Goal: Complete application form

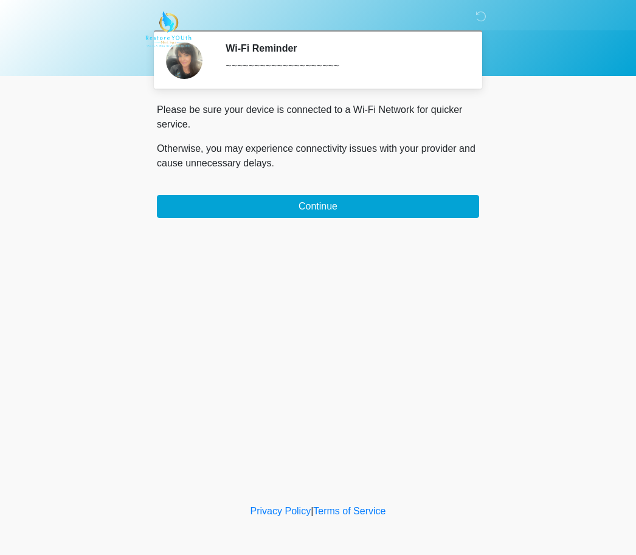
click at [323, 199] on button "Continue" at bounding box center [318, 206] width 322 height 23
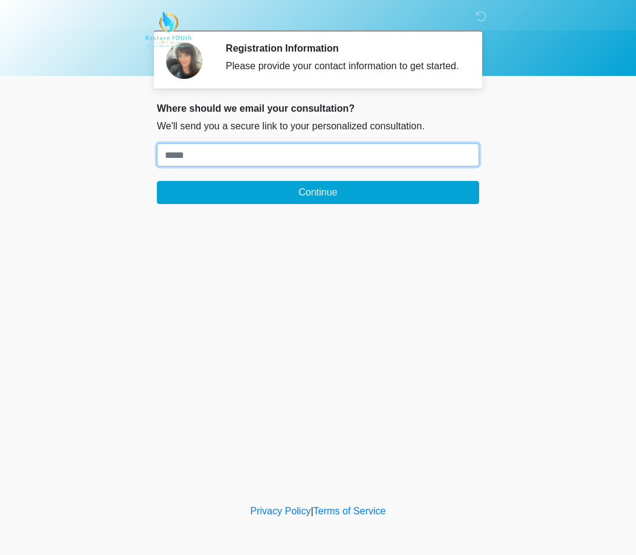
click at [216, 163] on input "Where should we email your treatment plan?" at bounding box center [318, 154] width 322 height 23
type input "**********"
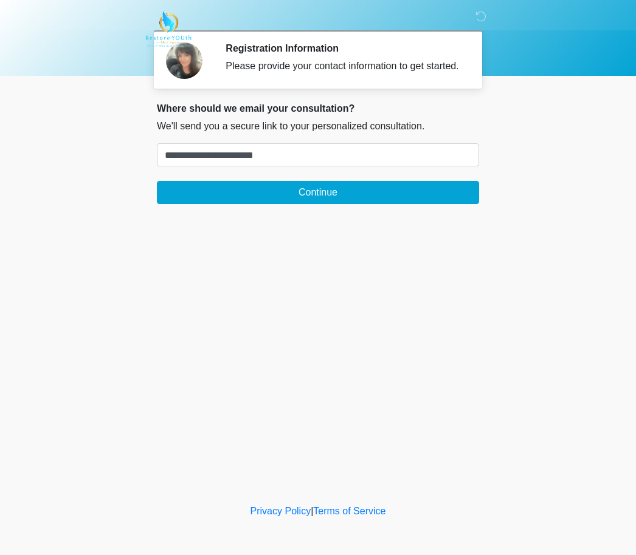
click at [384, 204] on button "Continue" at bounding box center [318, 192] width 322 height 23
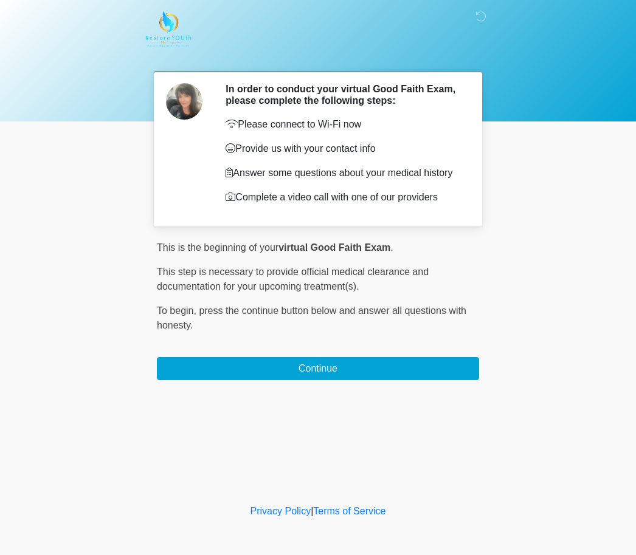
click at [379, 370] on button "Continue" at bounding box center [318, 368] width 322 height 23
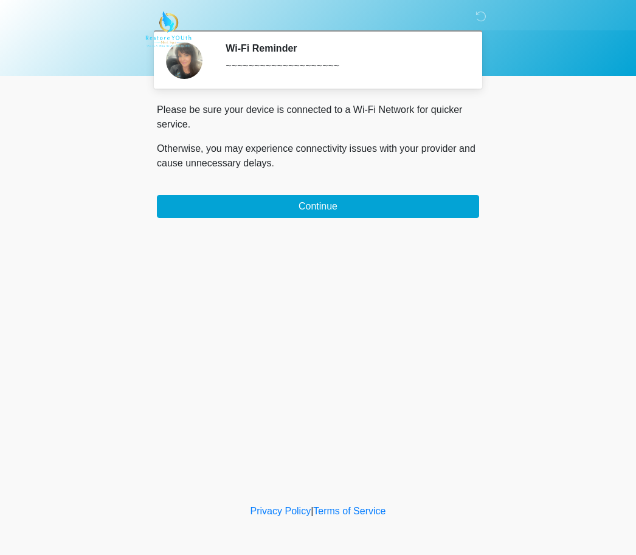
click at [312, 207] on button "Continue" at bounding box center [318, 206] width 322 height 23
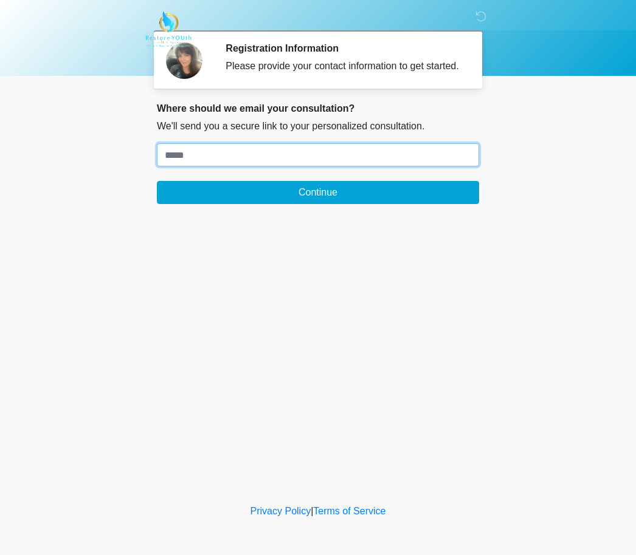
click at [291, 166] on input "Where should we email your treatment plan?" at bounding box center [318, 154] width 322 height 23
type input "**********"
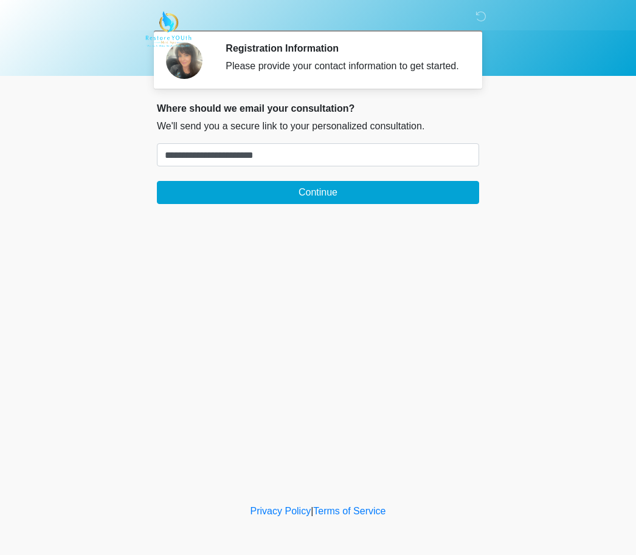
click at [415, 204] on button "Continue" at bounding box center [318, 192] width 322 height 23
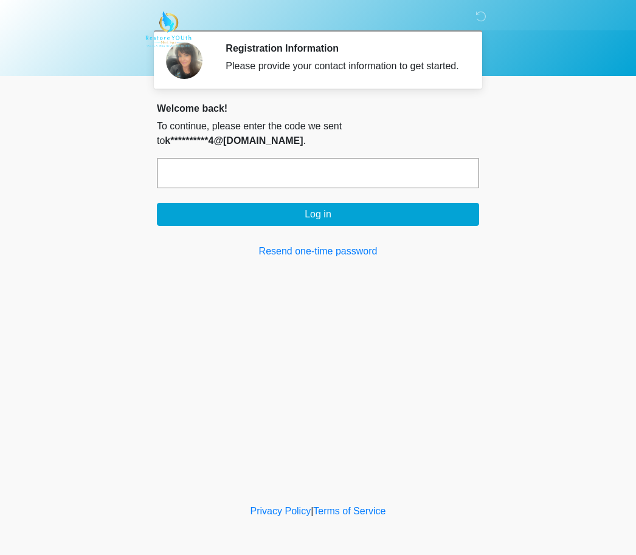
click at [220, 180] on input "text" at bounding box center [318, 173] width 322 height 30
type input "******"
click at [329, 222] on button "Log in" at bounding box center [318, 214] width 322 height 23
click at [435, 223] on button "Log in" at bounding box center [318, 214] width 322 height 23
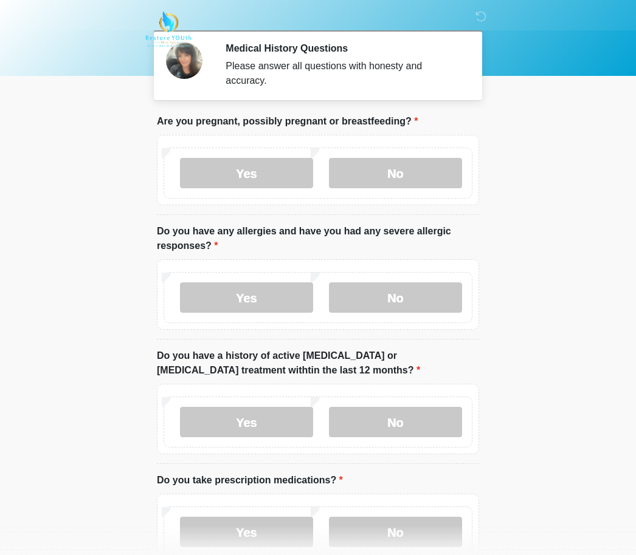
click at [423, 176] on label "No" at bounding box center [395, 173] width 133 height 30
click at [431, 294] on label "No" at bounding box center [395, 298] width 133 height 30
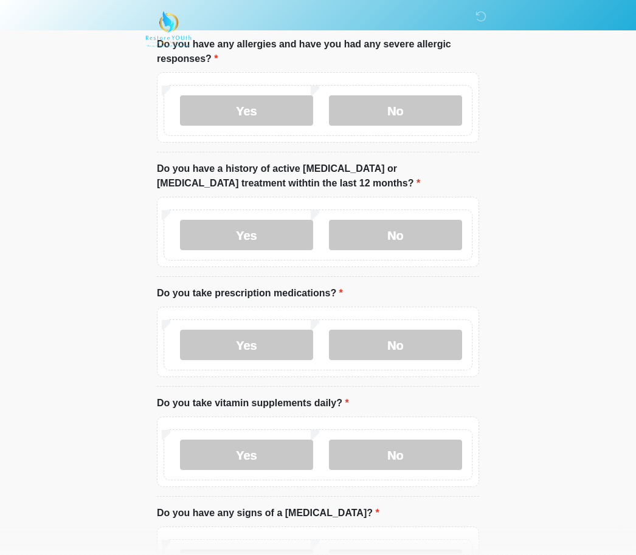
scroll to position [193, 0]
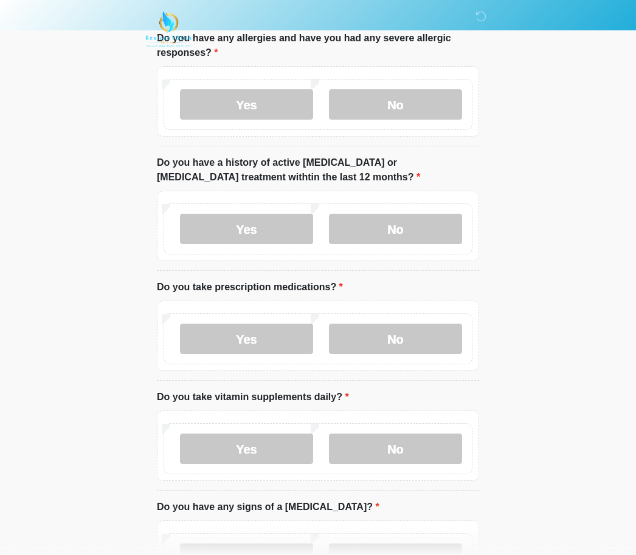
click at [424, 233] on label "No" at bounding box center [395, 229] width 133 height 30
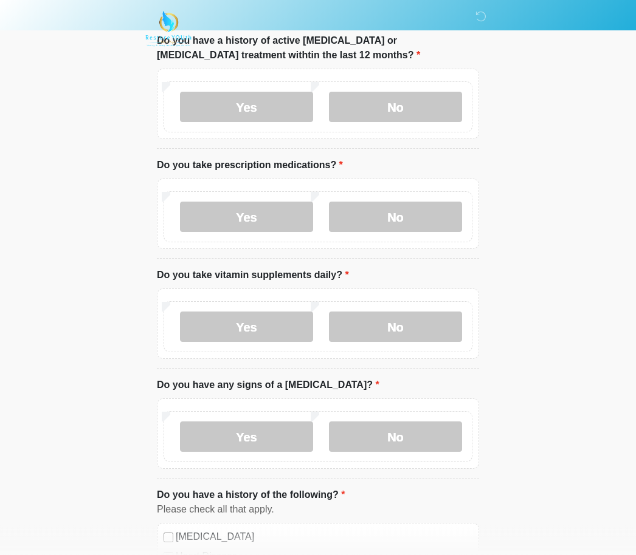
click at [419, 220] on label "No" at bounding box center [395, 217] width 133 height 30
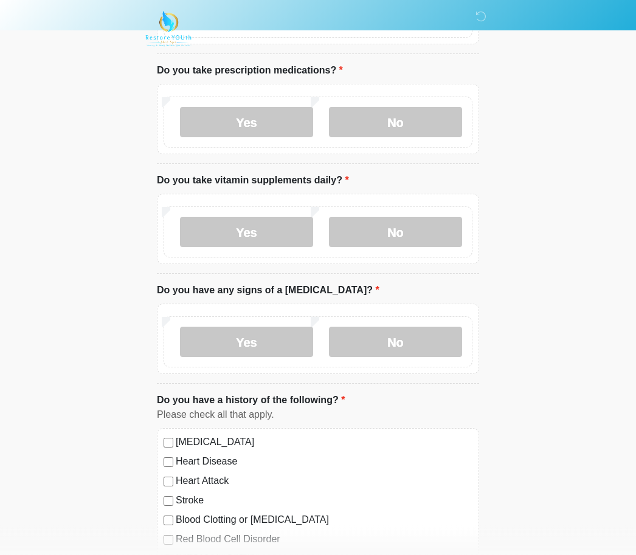
scroll to position [410, 0]
click at [413, 223] on label "No" at bounding box center [395, 232] width 133 height 30
click at [428, 339] on label "No" at bounding box center [395, 342] width 133 height 30
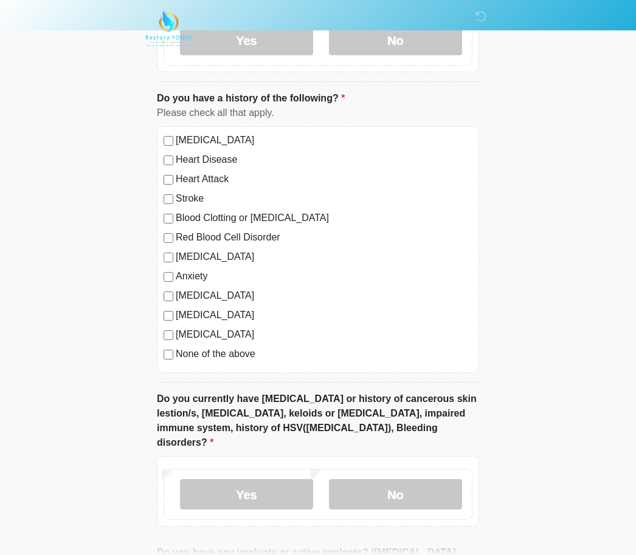
scroll to position [712, 0]
click at [235, 352] on label "None of the above" at bounding box center [324, 354] width 297 height 15
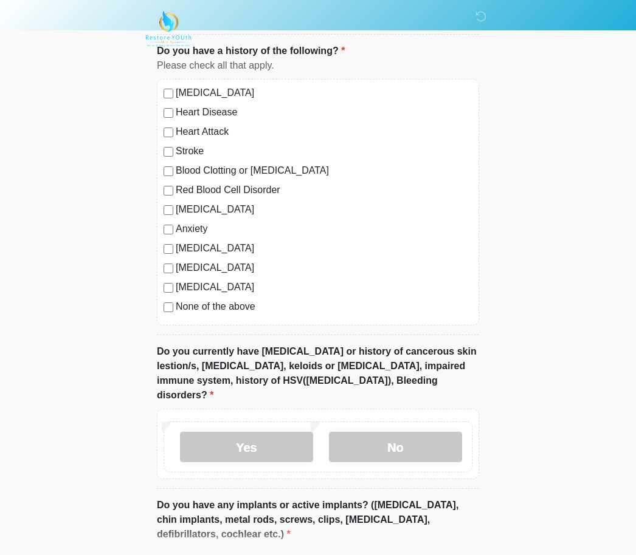
scroll to position [762, 0]
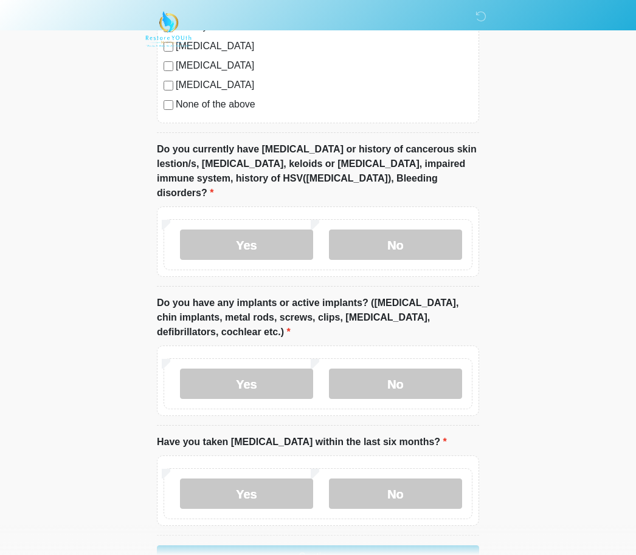
click at [432, 230] on label "No" at bounding box center [395, 245] width 133 height 30
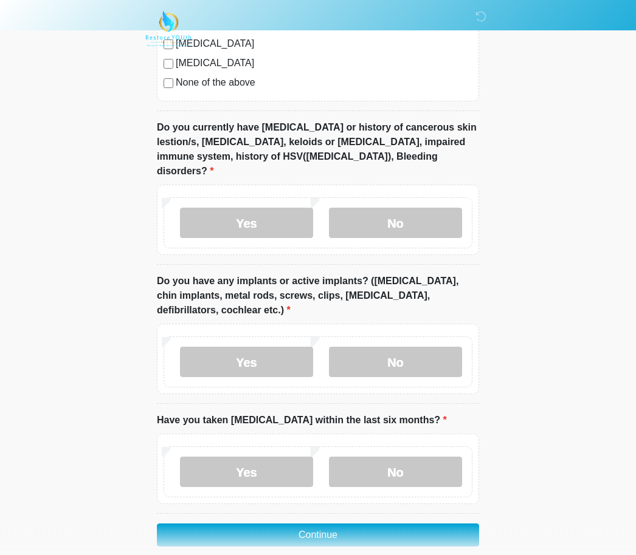
click at [430, 348] on label "No" at bounding box center [395, 363] width 133 height 30
click at [445, 458] on label "No" at bounding box center [395, 473] width 133 height 30
click at [419, 524] on button "Continue" at bounding box center [318, 535] width 322 height 23
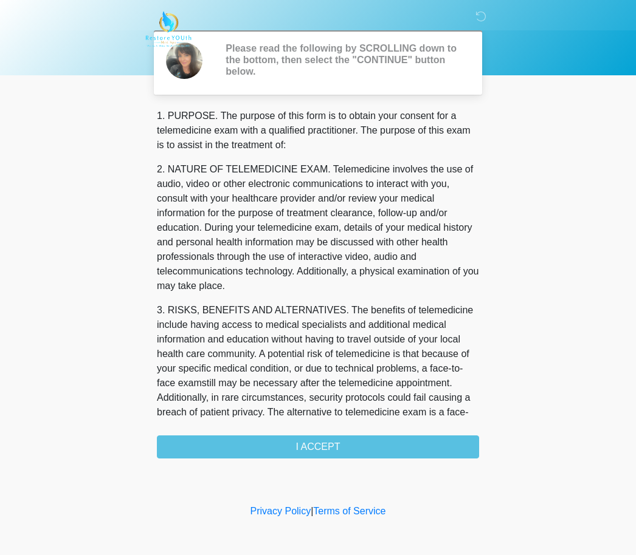
scroll to position [0, 0]
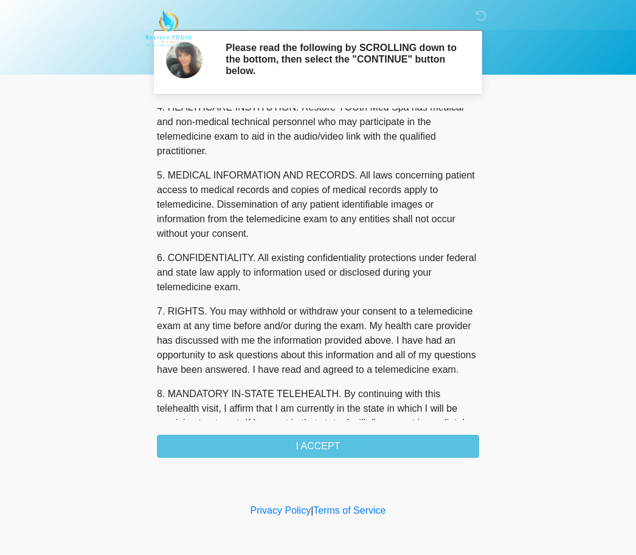
click at [376, 444] on div "1. PURPOSE. The purpose of this form is to obtain your consent for a telemedici…" at bounding box center [318, 284] width 322 height 350
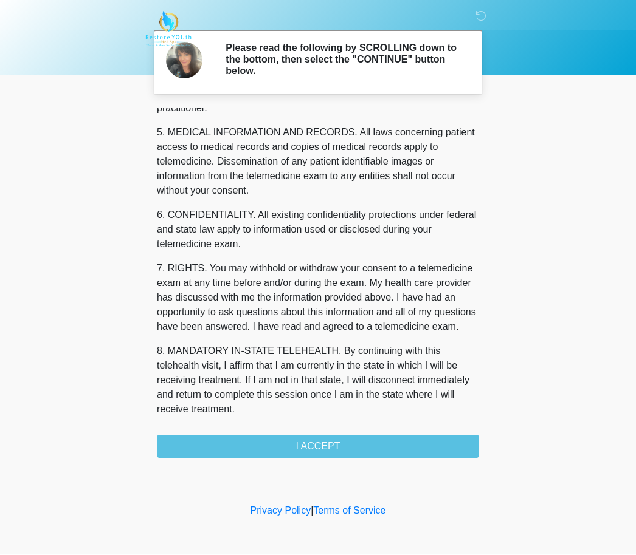
click at [345, 449] on div "1. PURPOSE. The purpose of this form is to obtain your consent for a telemedici…" at bounding box center [318, 284] width 322 height 350
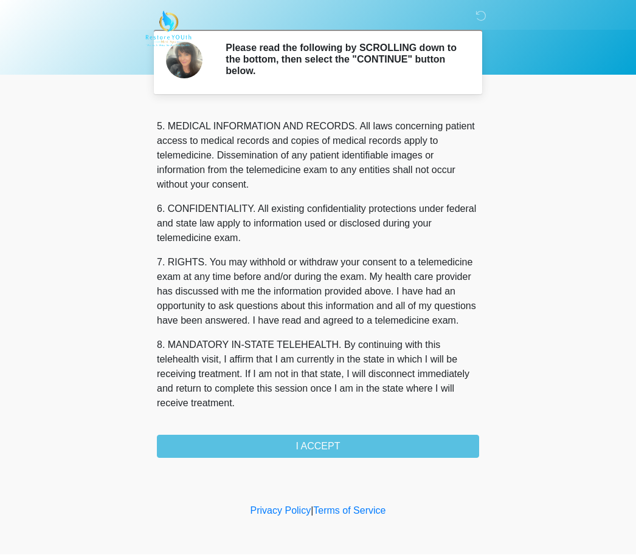
click at [337, 441] on button "I ACCEPT" at bounding box center [318, 447] width 322 height 23
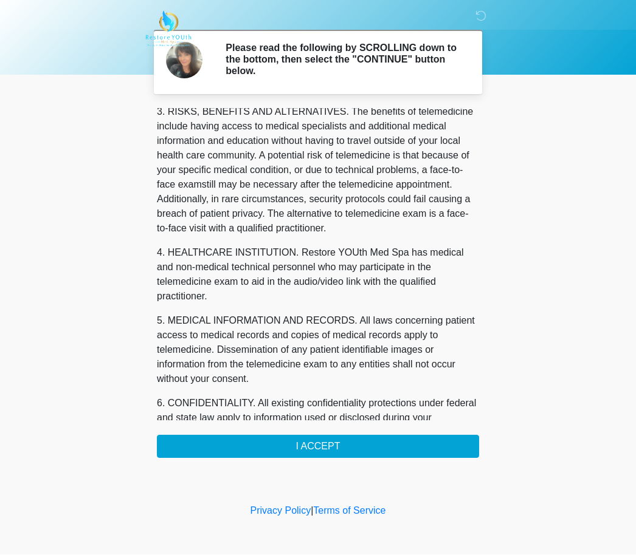
scroll to position [198, 0]
click at [379, 442] on button "I ACCEPT" at bounding box center [318, 447] width 322 height 23
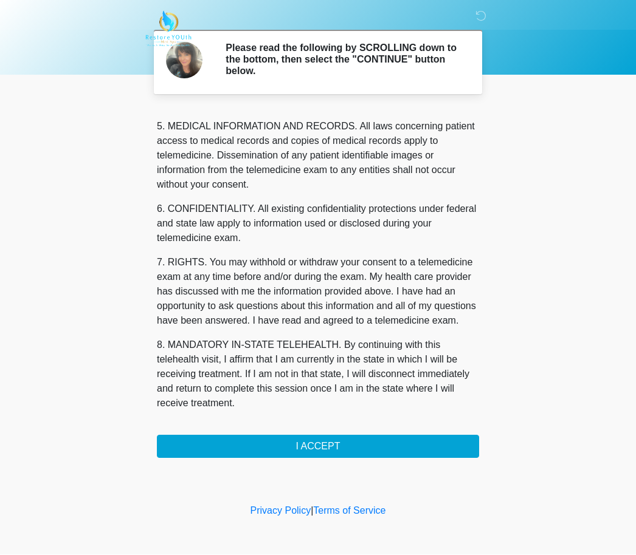
scroll to position [393, 0]
click at [348, 447] on button "I ACCEPT" at bounding box center [318, 447] width 322 height 23
click at [365, 440] on button "I ACCEPT" at bounding box center [318, 447] width 322 height 23
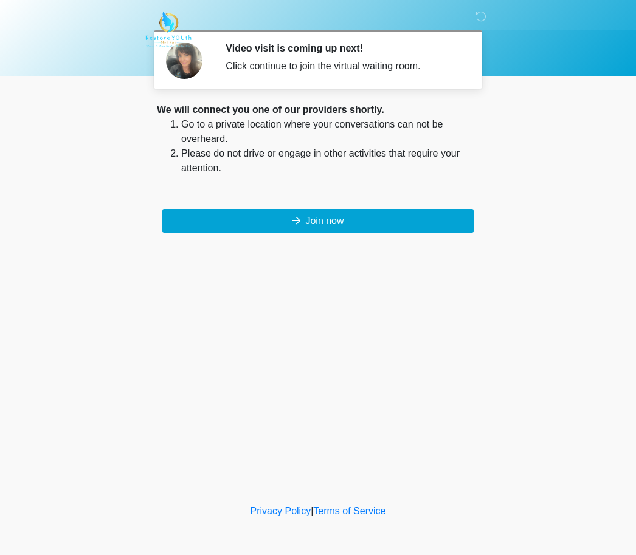
click at [353, 224] on button "Join now" at bounding box center [318, 221] width 312 height 23
click at [339, 212] on button "Join now" at bounding box center [318, 221] width 312 height 23
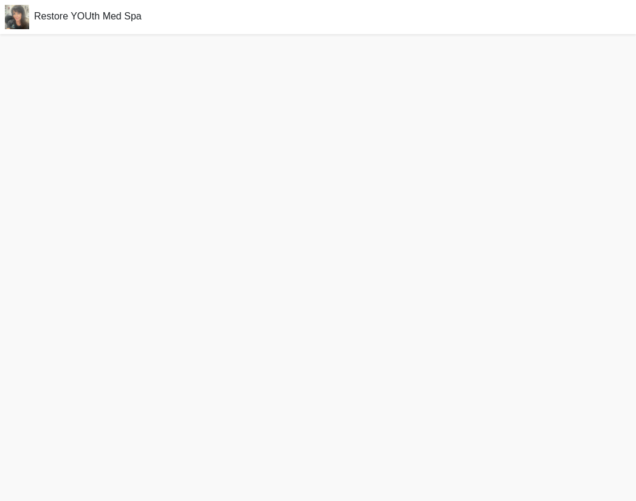
click at [311, 161] on div at bounding box center [318, 267] width 636 height 467
